Goal: Task Accomplishment & Management: Manage account settings

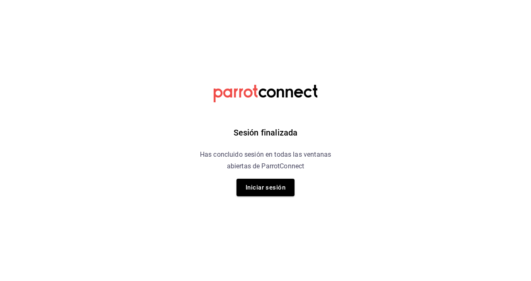
click at [271, 190] on button "Iniciar sesión" at bounding box center [266, 186] width 58 height 17
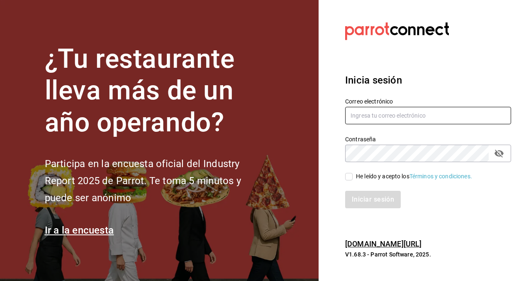
click at [416, 124] on input "text" at bounding box center [428, 115] width 166 height 17
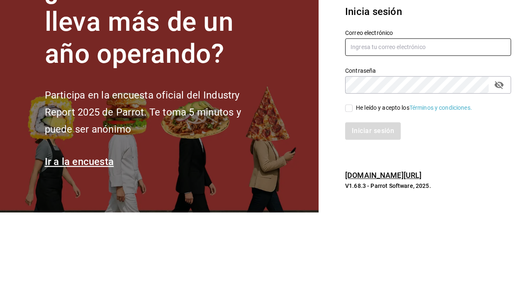
type input "C"
type input "[EMAIL_ADDRESS][DOMAIN_NAME]"
click at [420, 129] on section "Datos incorrectos. Verifica que tu Correo o Contraseña estén bien escritos. Ini…" at bounding box center [425, 140] width 213 height 281
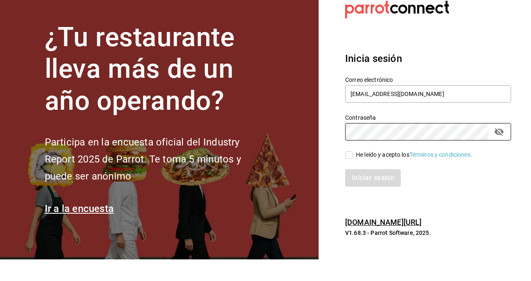
scroll to position [51, 0]
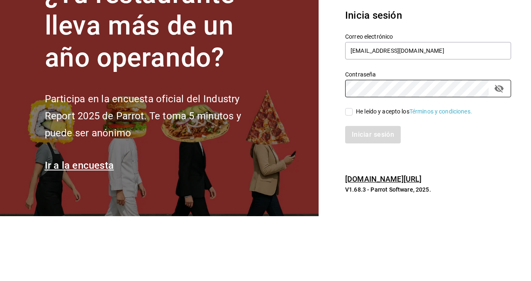
click at [348, 107] on div "Inicia sesión Correo electrónico [EMAIL_ADDRESS][DOMAIN_NAME] Contraseña Contra…" at bounding box center [428, 141] width 166 height 156
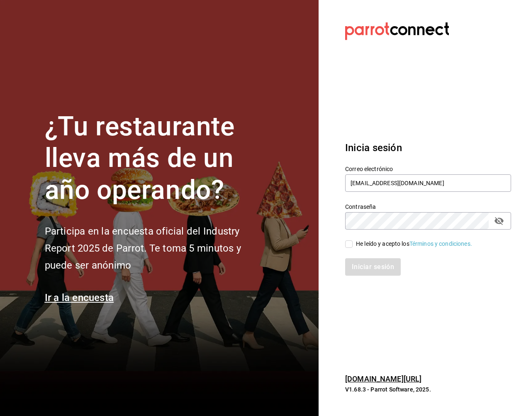
click at [347, 221] on section "Datos incorrectos. Verifica que tu Correo o Contraseña estén bien escritos. Ini…" at bounding box center [425, 208] width 213 height 416
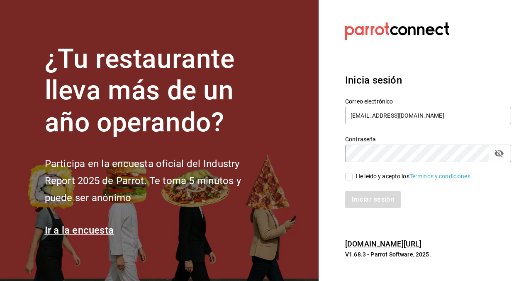
click at [351, 173] on input "He leído y acepto los Términos y condiciones." at bounding box center [348, 176] width 7 height 7
checkbox input "true"
click at [381, 191] on button "Iniciar sesión" at bounding box center [373, 199] width 56 height 17
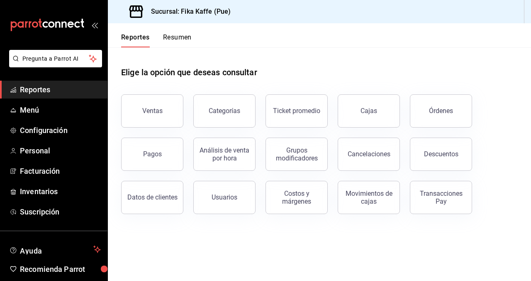
click at [346, 65] on div "Elige la opción que deseas consultar" at bounding box center [319, 65] width 397 height 37
click at [39, 116] on link "Menú" at bounding box center [53, 110] width 107 height 18
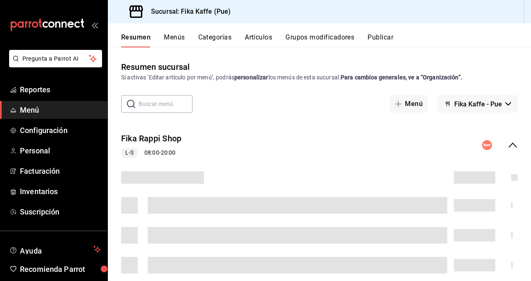
click at [261, 41] on button "Artículos" at bounding box center [258, 40] width 27 height 14
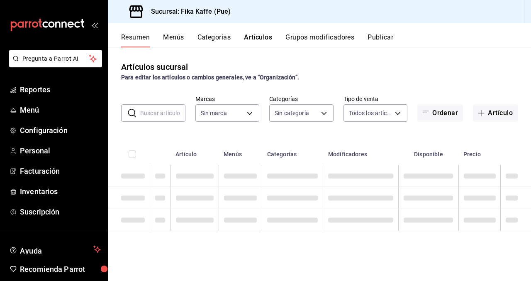
click at [499, 115] on button "Artículo" at bounding box center [495, 112] width 45 height 17
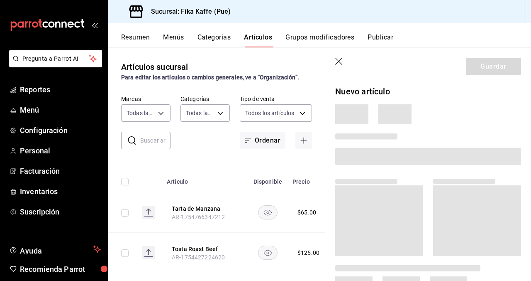
type input "34ad27b6-2ad7-4e09-8c47-bff0ca000e3b"
type input "1994366c-f11a-4cbd-94a1-eb9715e73b61,3590a760-77bb-4674-8d3f-47f28e8156f8,11cd4…"
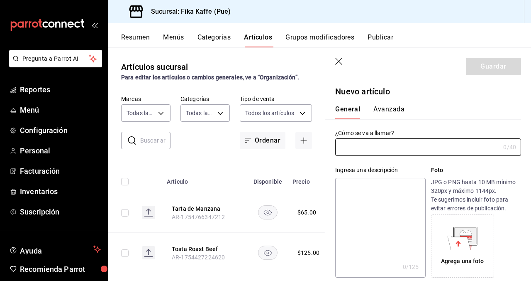
type input "AR-1755993616976"
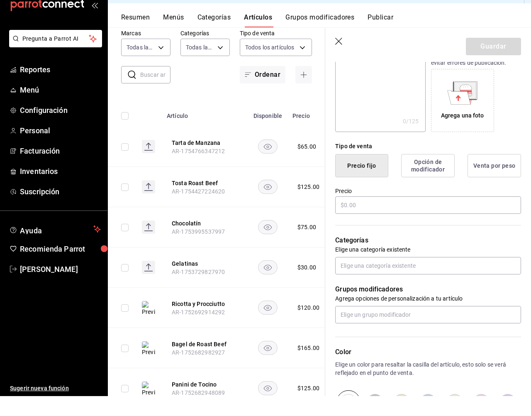
scroll to position [199, 0]
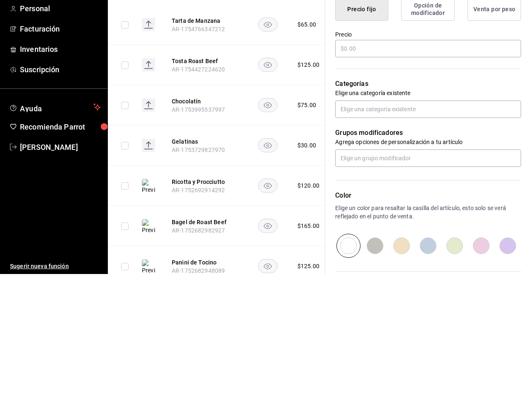
type input "Gin Tonic"
click at [448, 189] on div "Tipo de venta Precio fijo Opción de modificador Venta por peso Precio" at bounding box center [423, 158] width 196 height 83
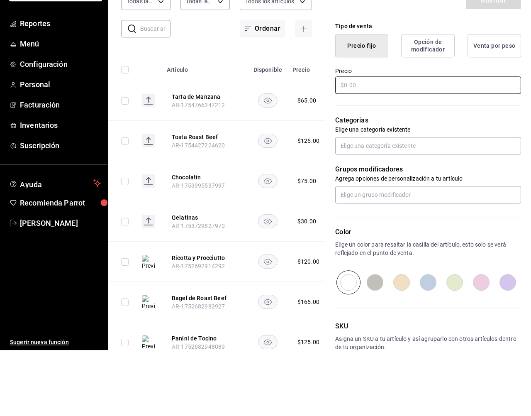
click at [423, 153] on input "text" at bounding box center [428, 150] width 186 height 17
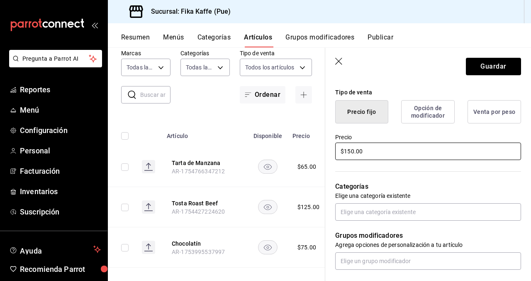
type input "$150.00"
click at [441, 219] on input "text" at bounding box center [428, 211] width 186 height 17
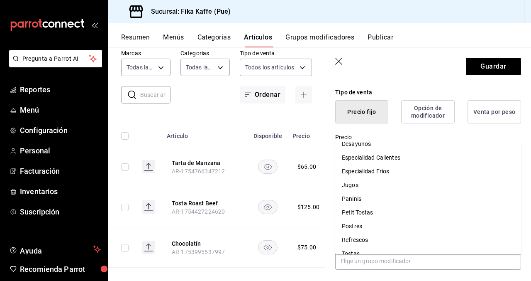
scroll to position [93, 0]
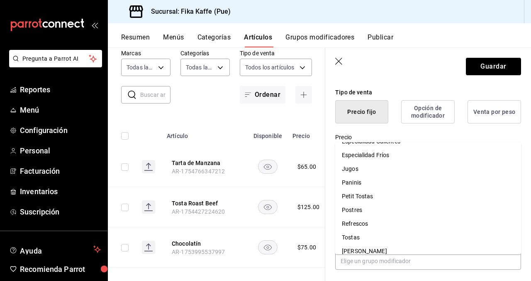
click at [420, 230] on li "Tostas" at bounding box center [428, 237] width 186 height 14
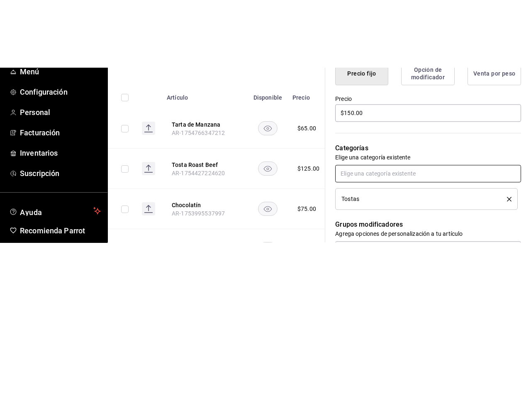
scroll to position [51, 0]
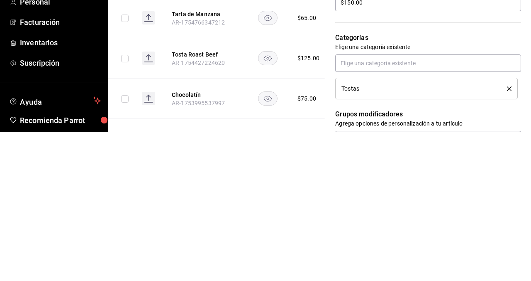
click at [511, 109] on button "Venta por peso" at bounding box center [495, 111] width 54 height 23
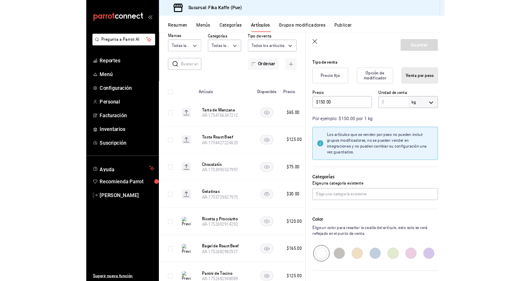
scroll to position [226, 0]
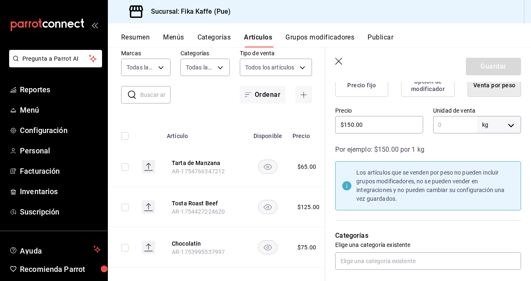
click at [457, 127] on input "text" at bounding box center [455, 124] width 44 height 17
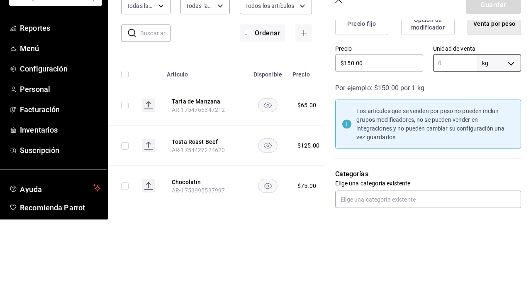
scroll to position [51, 0]
type input "1"
click at [516, 86] on button "Venta por peso" at bounding box center [495, 84] width 54 height 23
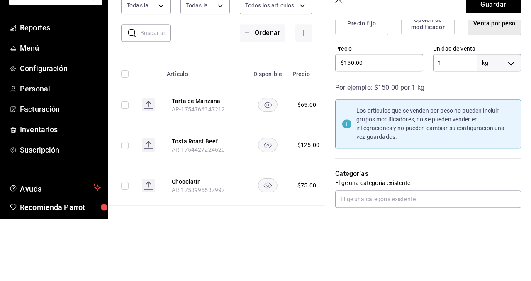
scroll to position [51, 0]
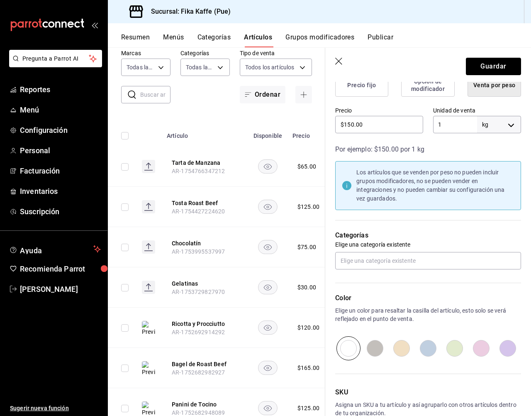
click at [500, 129] on body "Pregunta a Parrot AI Reportes Menú Configuración Personal Facturación Inventari…" at bounding box center [265, 208] width 531 height 416
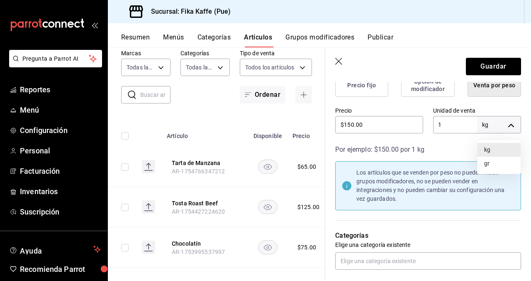
click at [455, 151] on div at bounding box center [265, 140] width 531 height 281
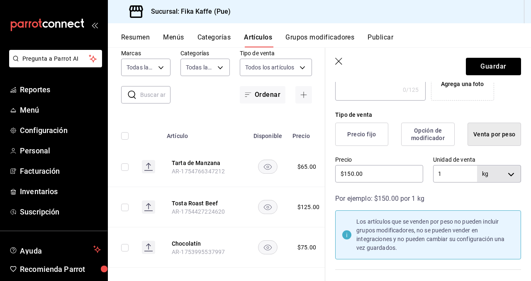
scroll to position [176, 0]
click at [374, 134] on button "Precio fijo" at bounding box center [361, 134] width 53 height 23
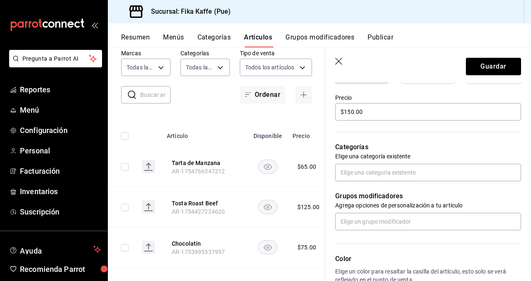
scroll to position [239, 0]
click at [454, 174] on input "text" at bounding box center [428, 171] width 186 height 17
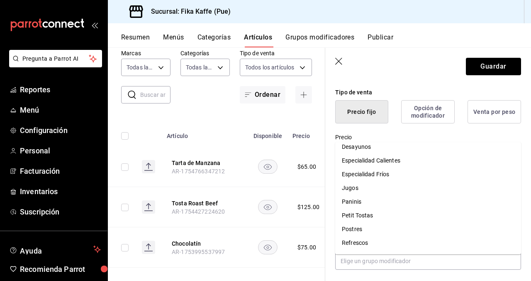
scroll to position [93, 0]
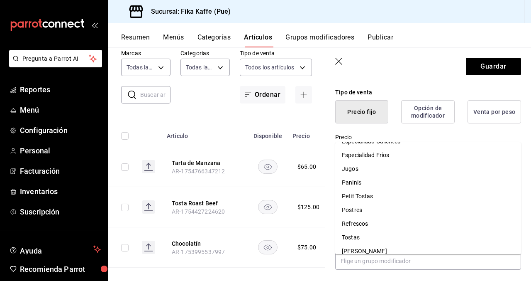
click at [393, 258] on li "Vinos y Mixología" at bounding box center [428, 265] width 186 height 14
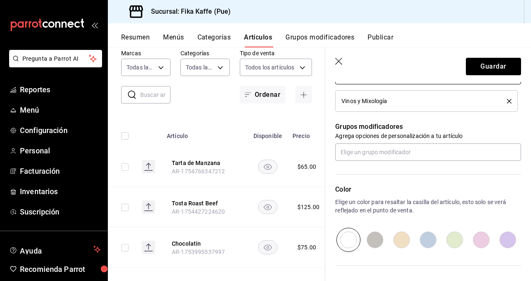
scroll to position [362, 0]
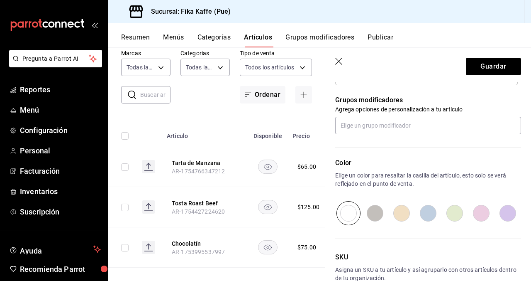
click at [500, 67] on button "Guardar" at bounding box center [493, 66] width 55 height 17
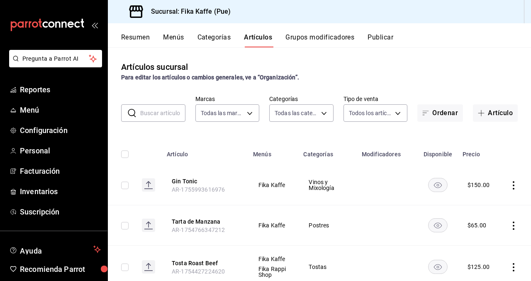
click at [500, 104] on button "Artículo" at bounding box center [495, 112] width 45 height 17
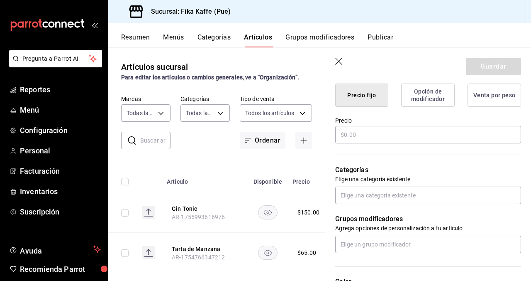
scroll to position [218, 0]
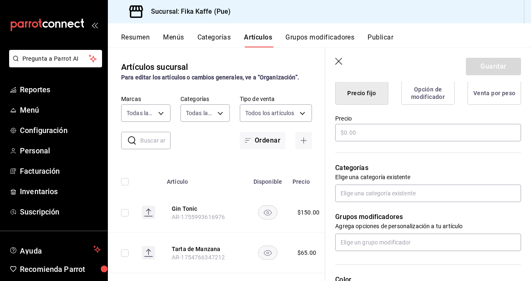
type input "Carajillo Fika"
click at [444, 134] on input "text" at bounding box center [428, 132] width 186 height 17
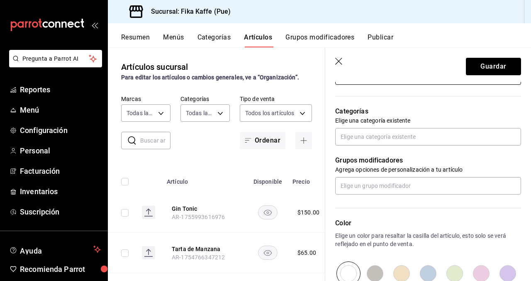
scroll to position [275, 0]
type input "$175.00"
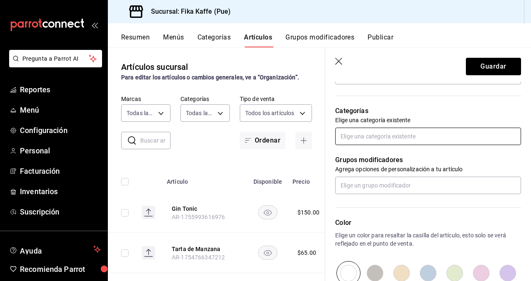
click at [462, 137] on input "text" at bounding box center [428, 135] width 186 height 17
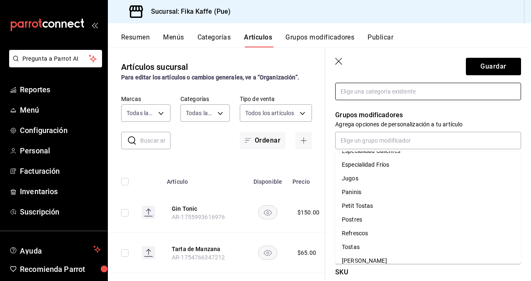
scroll to position [335, 0]
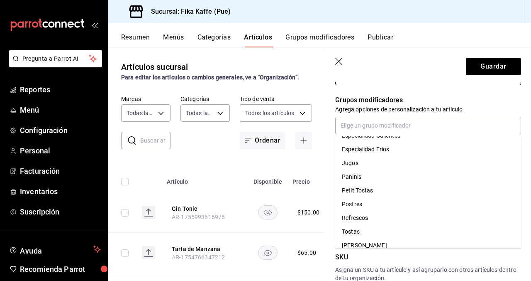
click at [392, 252] on li "Vinos y Mixología" at bounding box center [428, 259] width 186 height 14
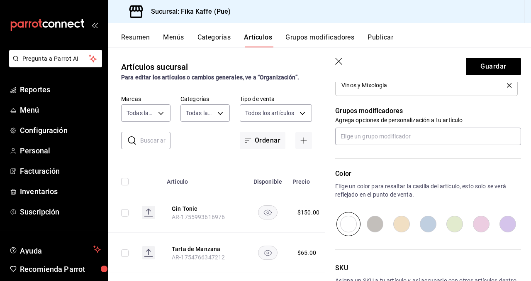
scroll to position [362, 0]
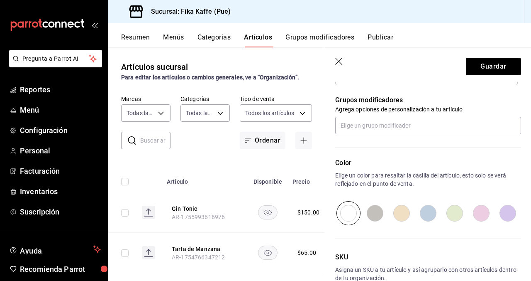
click at [500, 67] on button "Guardar" at bounding box center [493, 66] width 55 height 17
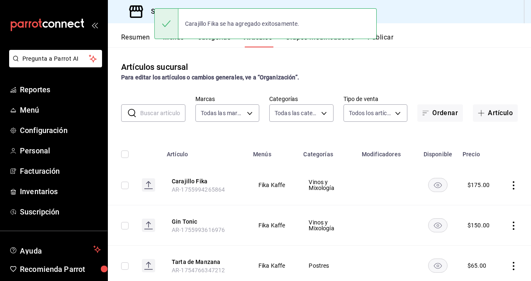
click at [504, 104] on button "Artículo" at bounding box center [495, 112] width 45 height 17
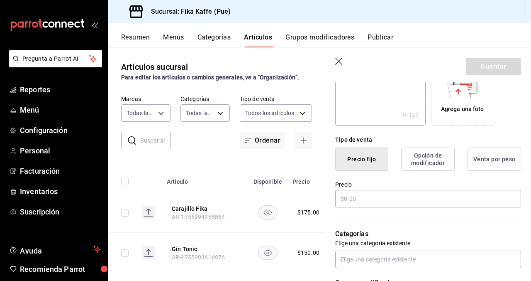
scroll to position [172, 0]
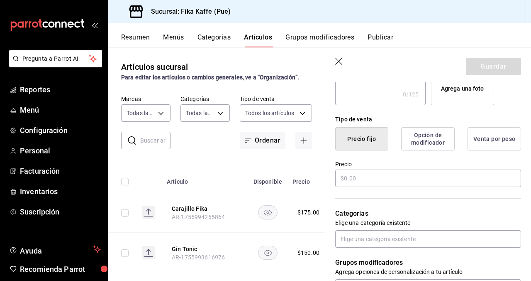
type input "Clericot"
click at [420, 180] on input "text" at bounding box center [428, 177] width 186 height 17
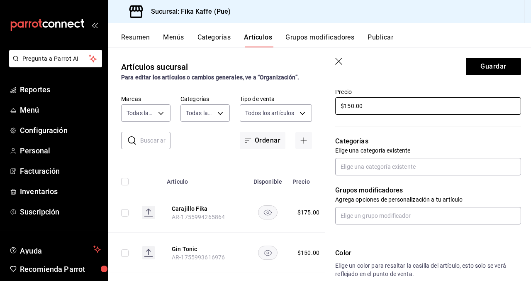
scroll to position [251, 0]
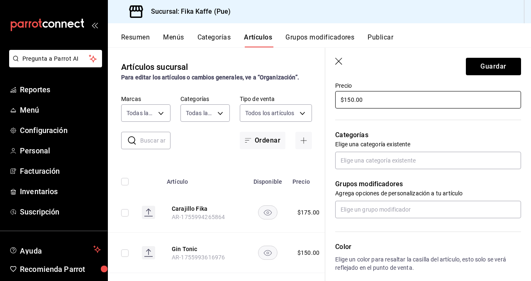
type input "$150.00"
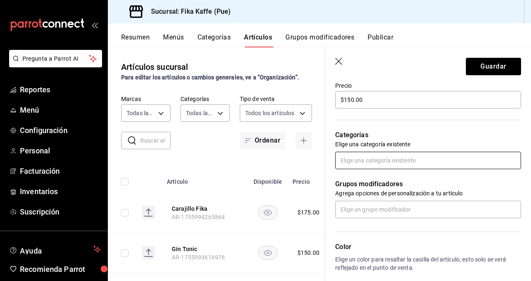
click at [469, 161] on input "text" at bounding box center [428, 159] width 186 height 17
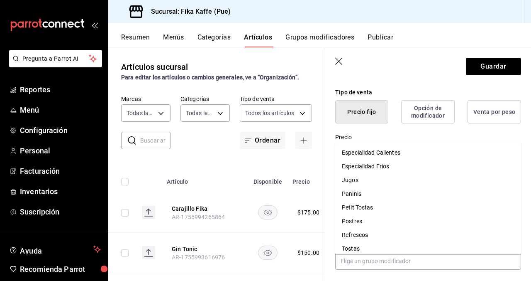
scroll to position [93, 0]
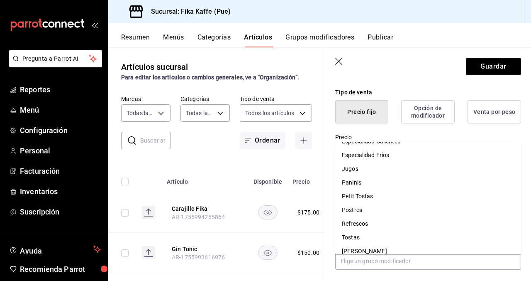
click at [393, 258] on li "Vinos y Mixología" at bounding box center [428, 265] width 186 height 14
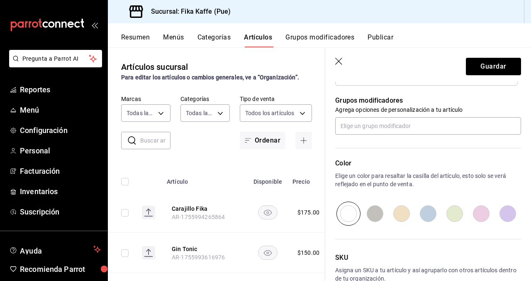
scroll to position [362, 0]
click at [499, 69] on button "Guardar" at bounding box center [493, 66] width 55 height 17
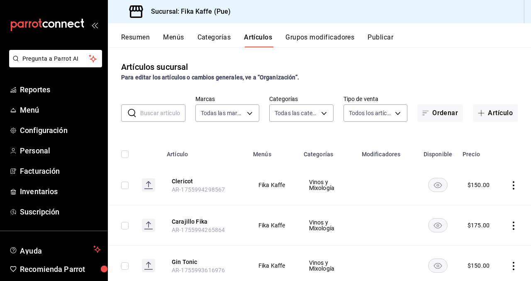
click at [387, 41] on button "Publicar" at bounding box center [381, 40] width 26 height 14
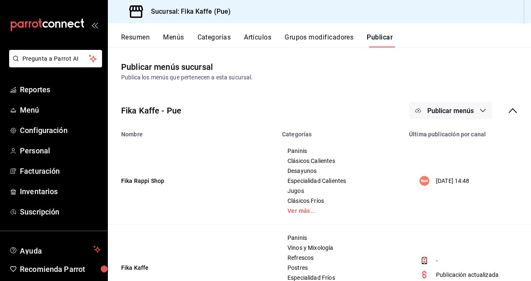
click at [458, 114] on span "Publicar menús" at bounding box center [451, 111] width 46 height 8
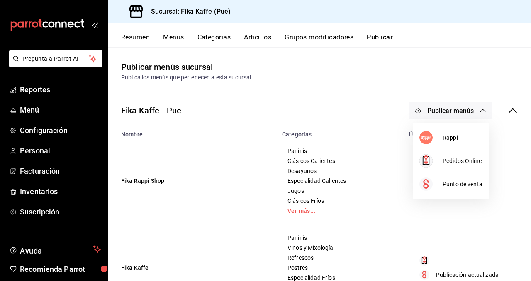
click at [467, 187] on span "Punto de venta" at bounding box center [463, 184] width 40 height 9
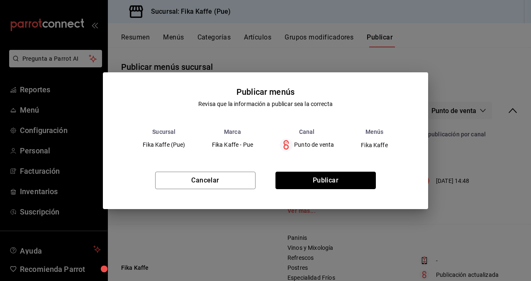
click at [349, 181] on button "Publicar" at bounding box center [326, 179] width 100 height 17
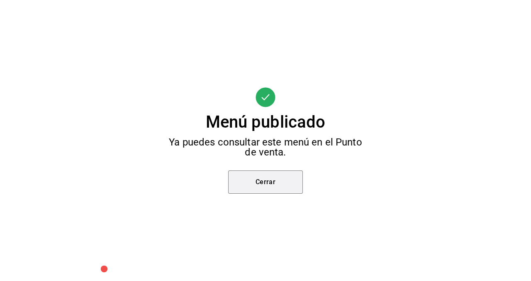
click at [289, 185] on button "Cerrar" at bounding box center [265, 181] width 75 height 23
